Goal: Task Accomplishment & Management: Complete application form

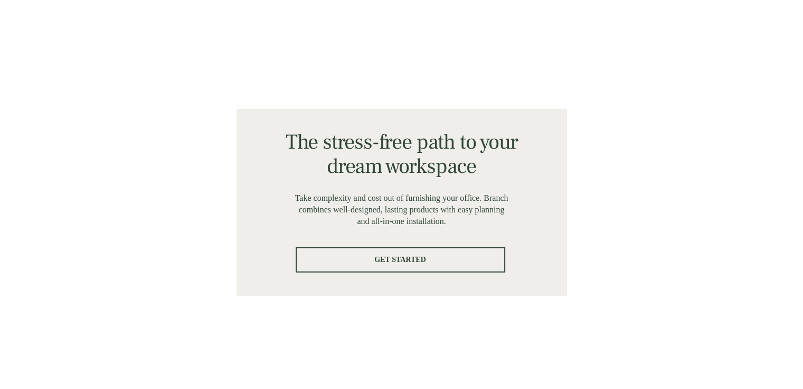
click at [444, 259] on span "GET STARTED" at bounding box center [400, 259] width 207 height 9
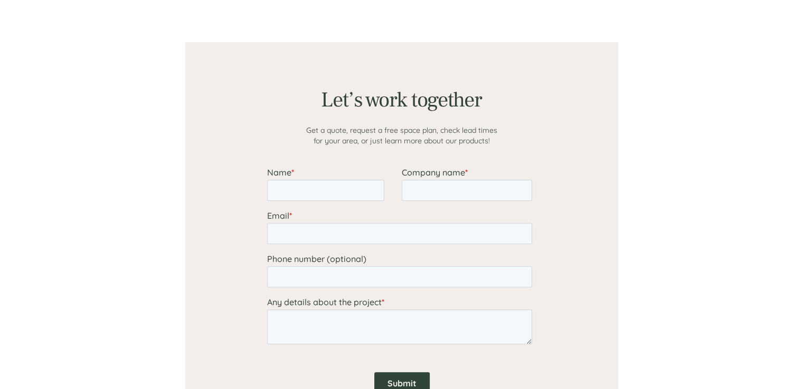
click at [752, 259] on div at bounding box center [401, 240] width 803 height 481
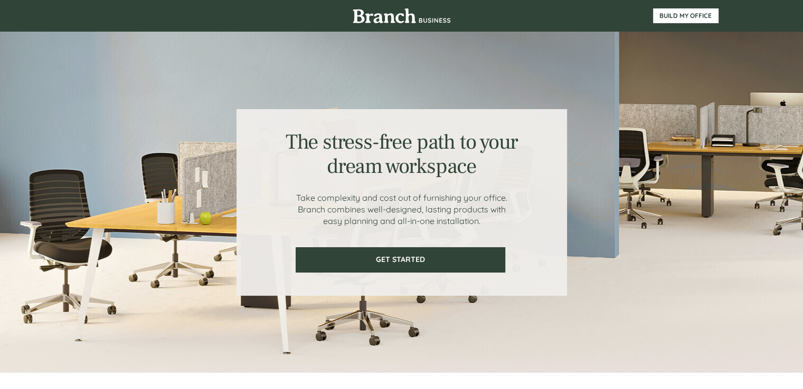
click at [644, 331] on div at bounding box center [401, 202] width 633 height 341
click at [394, 245] on div at bounding box center [401, 202] width 330 height 187
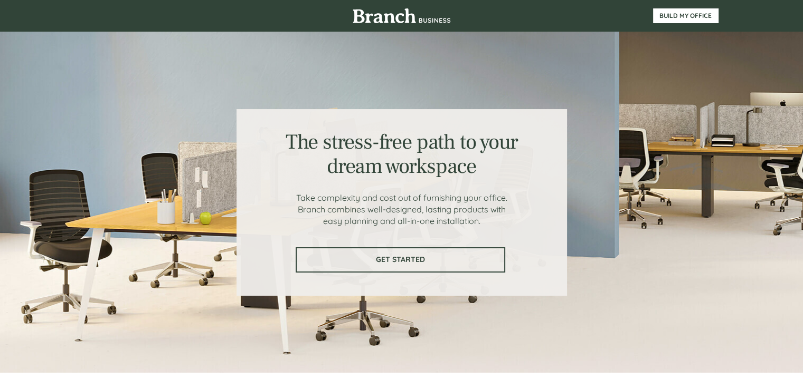
click at [391, 256] on span "GET STARTED" at bounding box center [400, 259] width 207 height 9
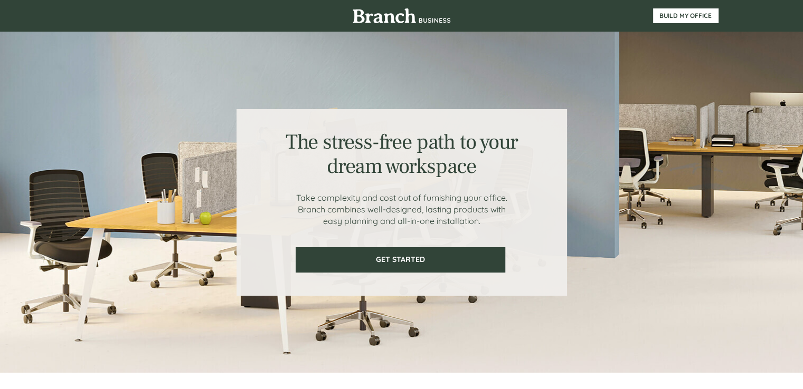
click at [105, 20] on div at bounding box center [401, 16] width 633 height 32
click at [301, 11] on div at bounding box center [401, 16] width 633 height 32
click at [394, 11] on img at bounding box center [401, 15] width 98 height 15
click at [384, 14] on img at bounding box center [401, 15] width 98 height 15
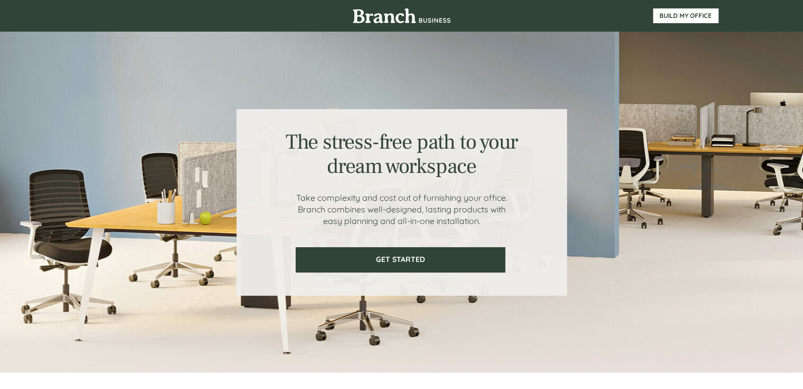
click at [384, 14] on img at bounding box center [401, 15] width 98 height 15
